Goal: Find specific page/section: Find specific page/section

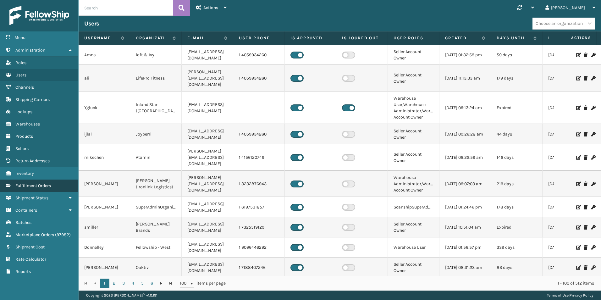
click at [24, 187] on span "Fulfillment Orders" at bounding box center [33, 185] width 36 height 5
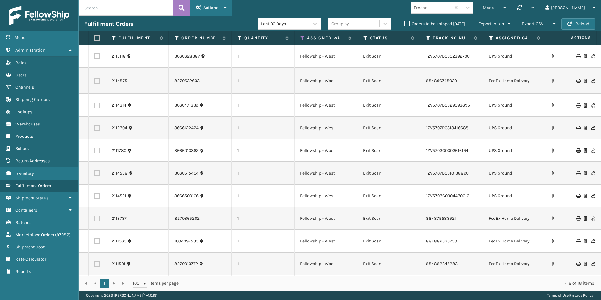
click at [203, 5] on div "Actions" at bounding box center [211, 8] width 31 height 16
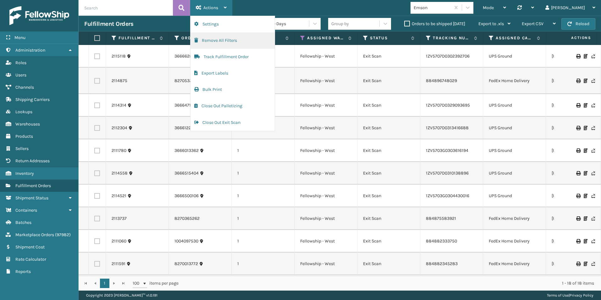
click at [209, 46] on button "Remove All Filters" at bounding box center [233, 40] width 84 height 16
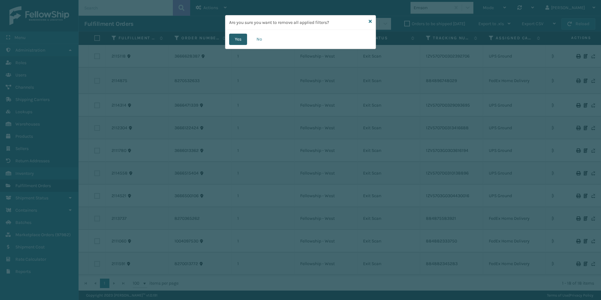
click at [232, 38] on button "Yes" at bounding box center [238, 39] width 18 height 11
